Goal: Task Accomplishment & Management: Manage account settings

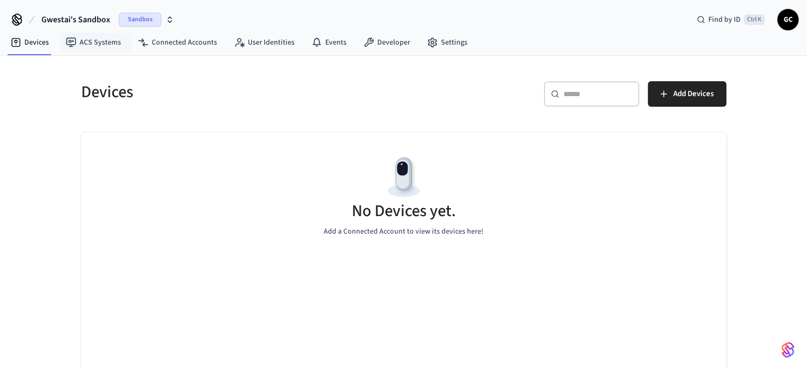
click at [107, 12] on button "Gwestai's Sandbox Sandbox" at bounding box center [107, 19] width 139 height 22
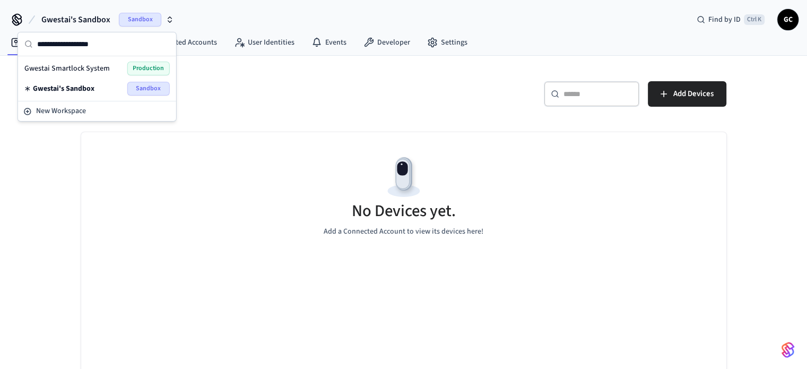
click at [97, 65] on span "Gwestai Smartlock System" at bounding box center [66, 68] width 85 height 11
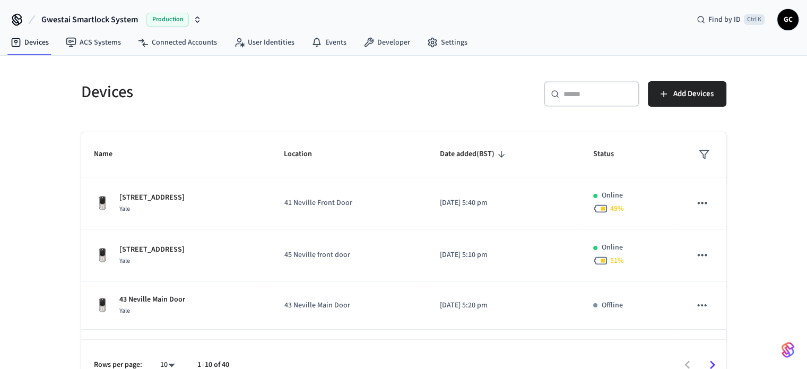
click at [589, 97] on div "​ ​" at bounding box center [591, 93] width 95 height 25
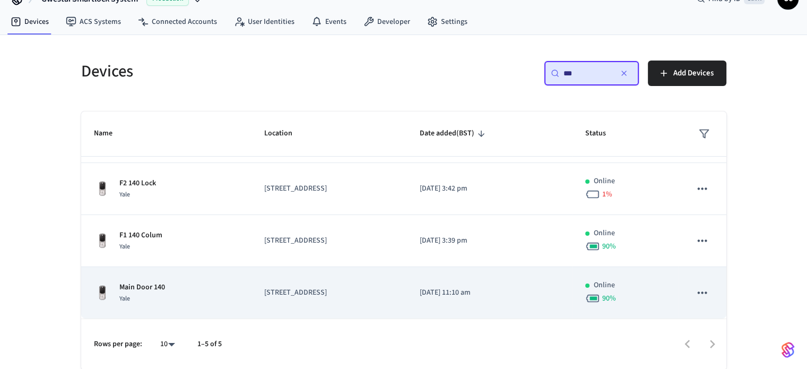
scroll to position [21, 0]
type input "***"
click at [250, 276] on td "Main Door 140 Yale" at bounding box center [166, 292] width 170 height 52
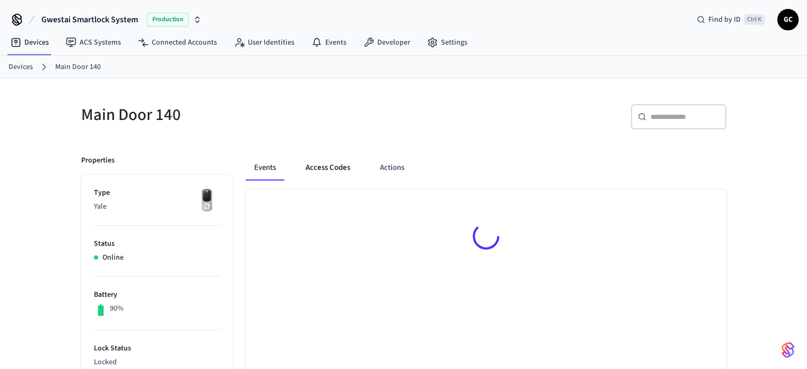
click at [307, 159] on button "Access Codes" at bounding box center [328, 167] width 62 height 25
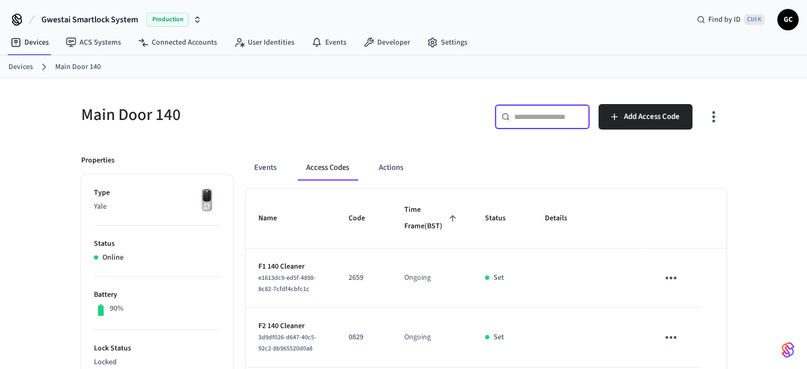
click at [548, 119] on input "text" at bounding box center [548, 116] width 69 height 11
paste input "**********"
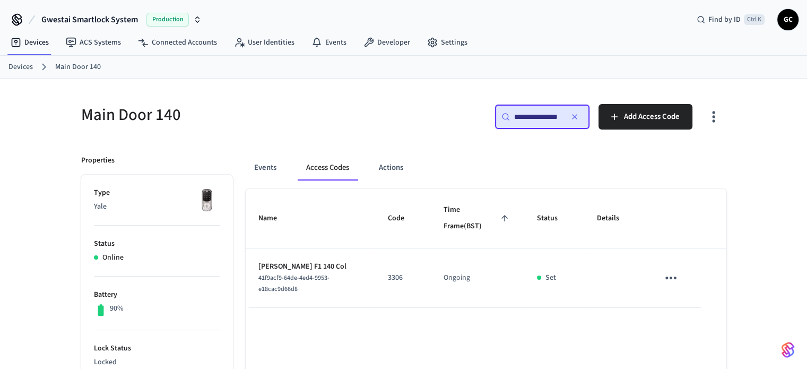
scroll to position [0, 7]
type input "**********"
click at [387, 274] on td "3306" at bounding box center [403, 277] width 56 height 59
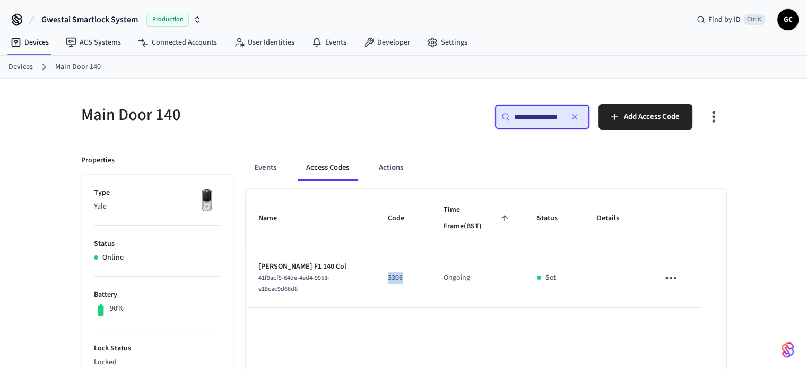
copy p "3306"
drag, startPoint x: 257, startPoint y: 260, endPoint x: 297, endPoint y: 261, distance: 39.8
click at [297, 261] on td "Fernando Trinesh F1 140 Col 41f9acf9-64de-4ed4-9953-e18cac9d66d8" at bounding box center [310, 277] width 129 height 59
copy p "Fernando Tr"
drag, startPoint x: 89, startPoint y: 17, endPoint x: 118, endPoint y: 26, distance: 31.0
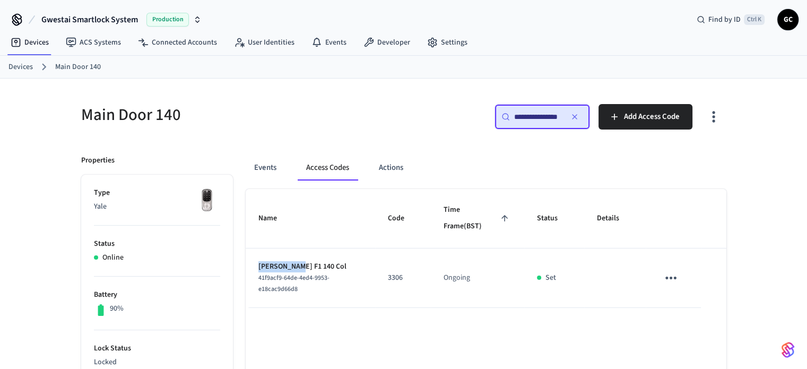
click at [89, 17] on span "Gwestai Smartlock System" at bounding box center [89, 19] width 97 height 13
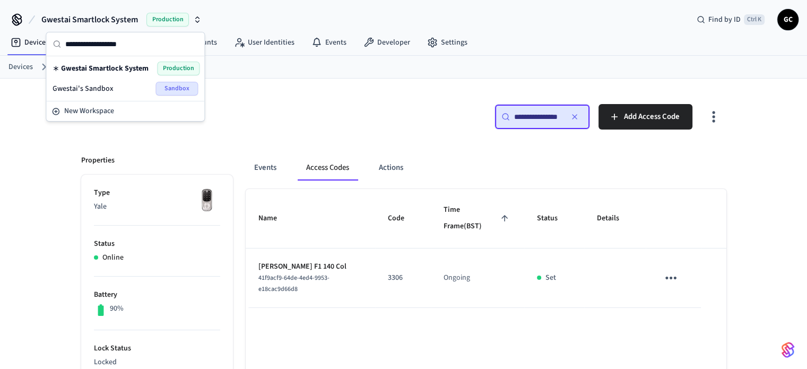
click at [117, 20] on span "Gwestai Smartlock System" at bounding box center [89, 19] width 97 height 13
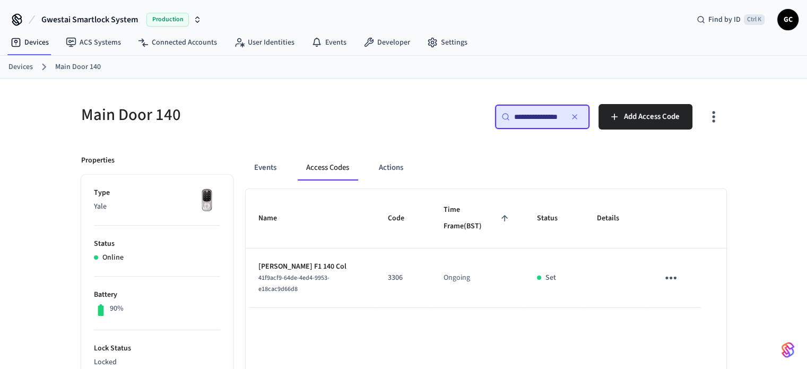
click at [115, 12] on button "Gwestai Smartlock System Production" at bounding box center [121, 19] width 167 height 22
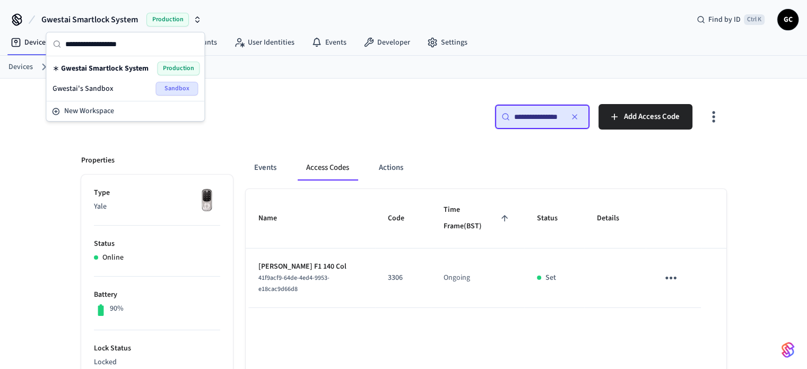
click at [251, 14] on div "Gwestai Smartlock System Production Find by ID Ctrl K GC" at bounding box center [403, 15] width 807 height 31
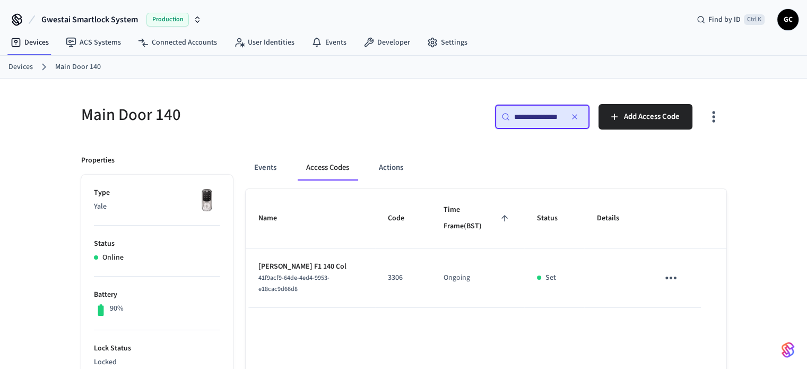
click at [4, 57] on div "Devices Main Door 140" at bounding box center [403, 67] width 807 height 23
click at [10, 63] on link "Devices" at bounding box center [20, 67] width 24 height 11
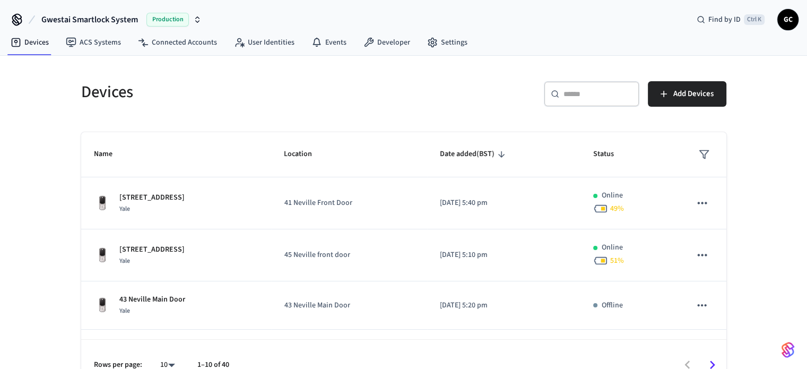
drag, startPoint x: 606, startPoint y: 88, endPoint x: 591, endPoint y: 91, distance: 15.3
click at [606, 86] on div "​ ​" at bounding box center [591, 93] width 95 height 25
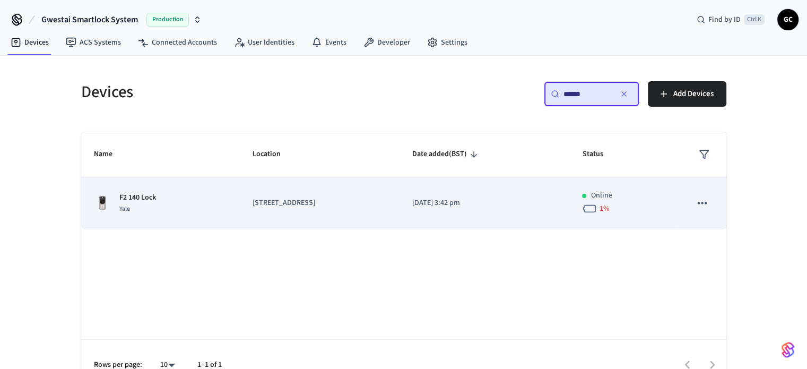
type input "******"
click at [281, 196] on td "[STREET_ADDRESS]" at bounding box center [320, 203] width 160 height 52
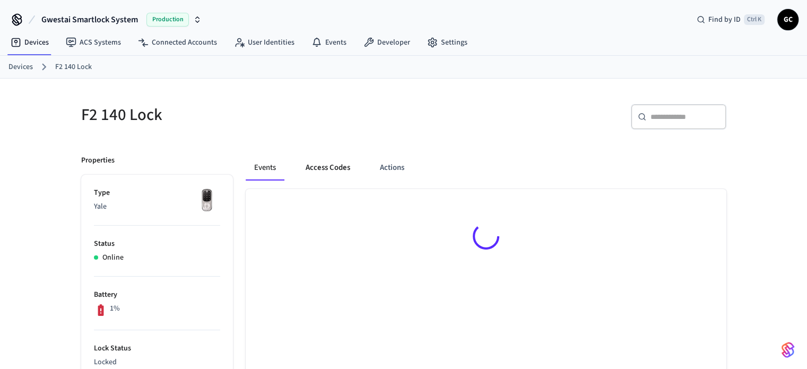
click at [342, 162] on button "Access Codes" at bounding box center [328, 167] width 62 height 25
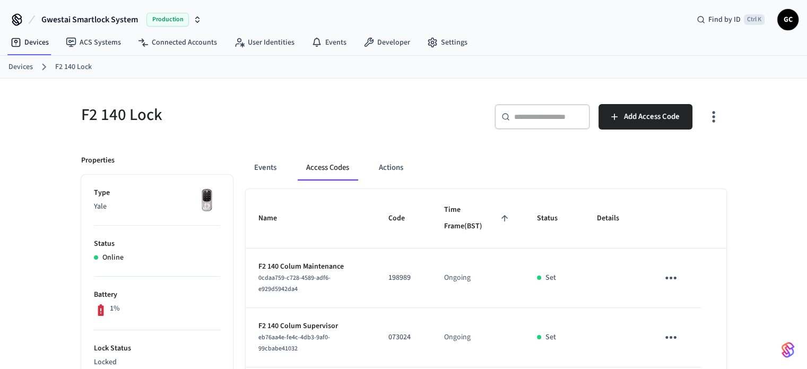
click at [541, 123] on div "​ ​" at bounding box center [541, 116] width 95 height 25
paste input "**********"
type input "**********"
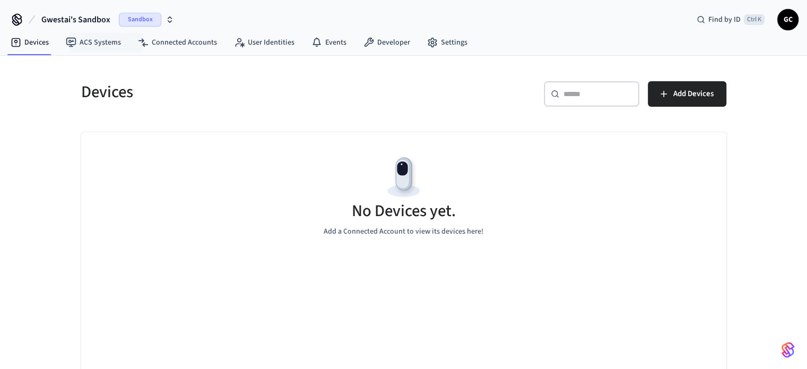
click at [78, 21] on span "Gwestai's Sandbox" at bounding box center [75, 19] width 69 height 13
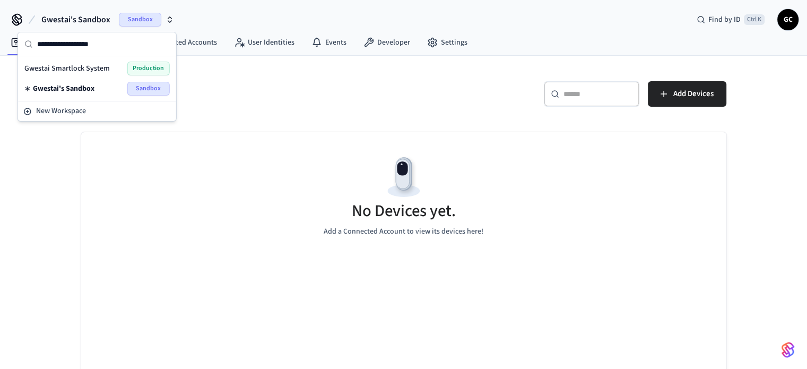
click at [90, 63] on span "Gwestai Smartlock System" at bounding box center [66, 68] width 85 height 11
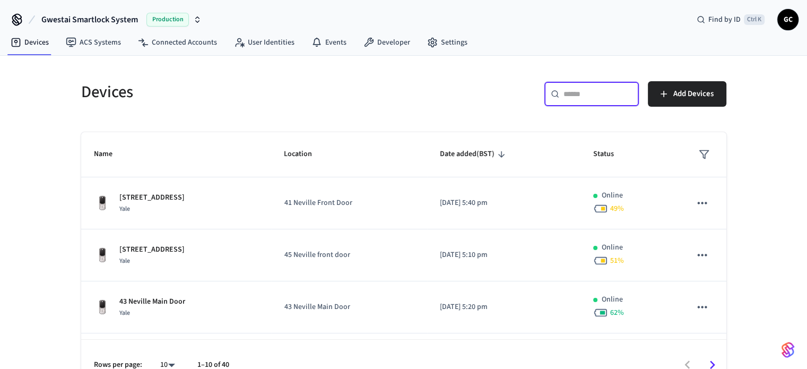
click at [609, 95] on input "text" at bounding box center [597, 94] width 69 height 11
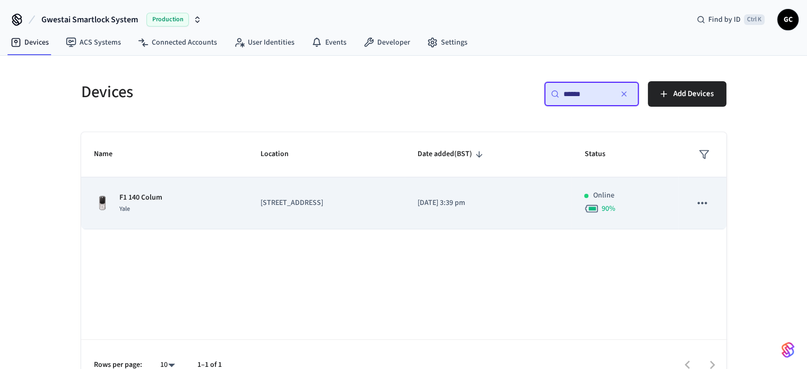
type input "******"
click at [284, 202] on p "[STREET_ADDRESS]" at bounding box center [325, 202] width 131 height 11
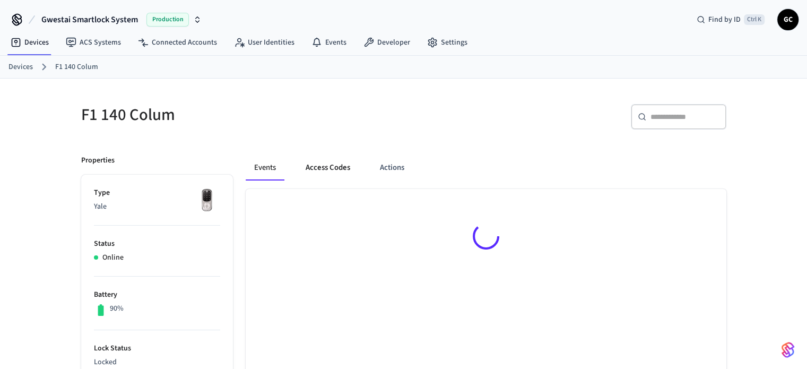
click at [327, 167] on button "Access Codes" at bounding box center [328, 167] width 62 height 25
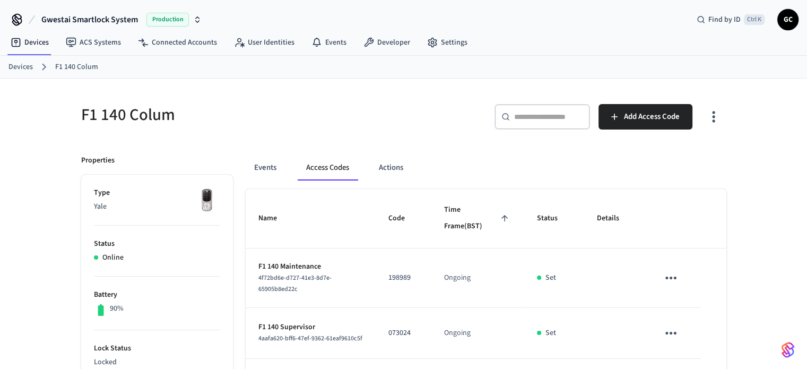
scroll to position [106, 0]
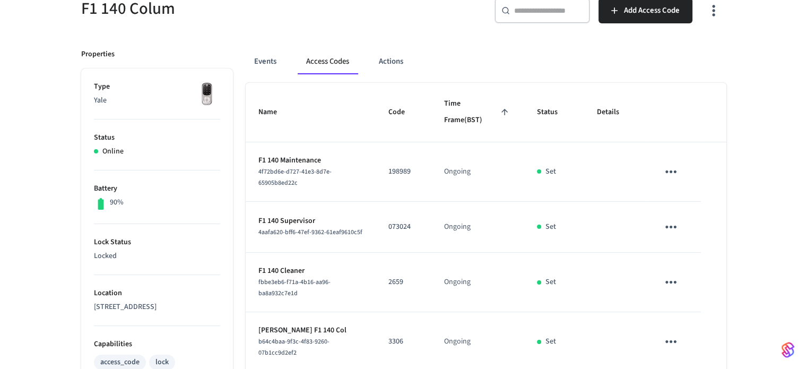
click at [401, 224] on p "073024" at bounding box center [403, 226] width 30 height 11
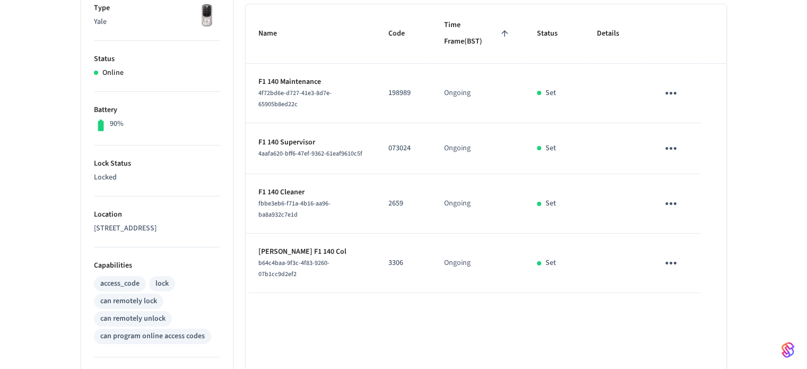
scroll to position [212, 0]
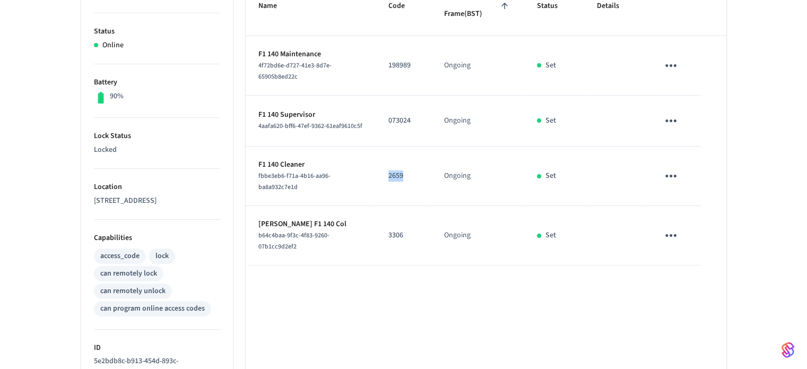
drag, startPoint x: 390, startPoint y: 173, endPoint x: 417, endPoint y: 171, distance: 27.7
click at [417, 171] on td "2659" at bounding box center [403, 175] width 56 height 59
copy p "2659"
click at [399, 173] on p "2659" at bounding box center [403, 175] width 30 height 11
